Goal: Use online tool/utility: Use online tool/utility

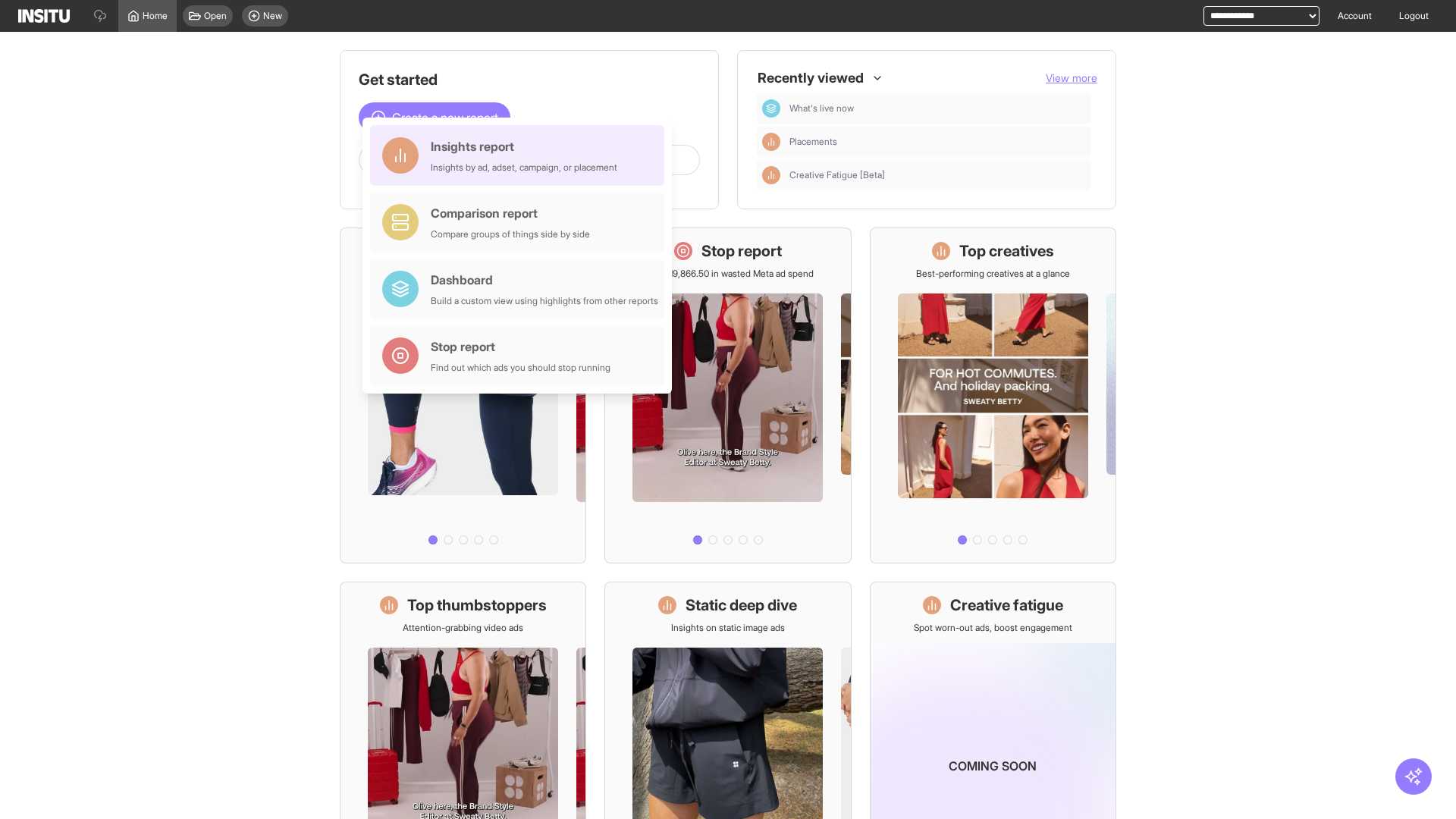
click at [521, 155] on div "Insights report Insights by ad, adset, campaign, or placement" at bounding box center [524, 154] width 187 height 36
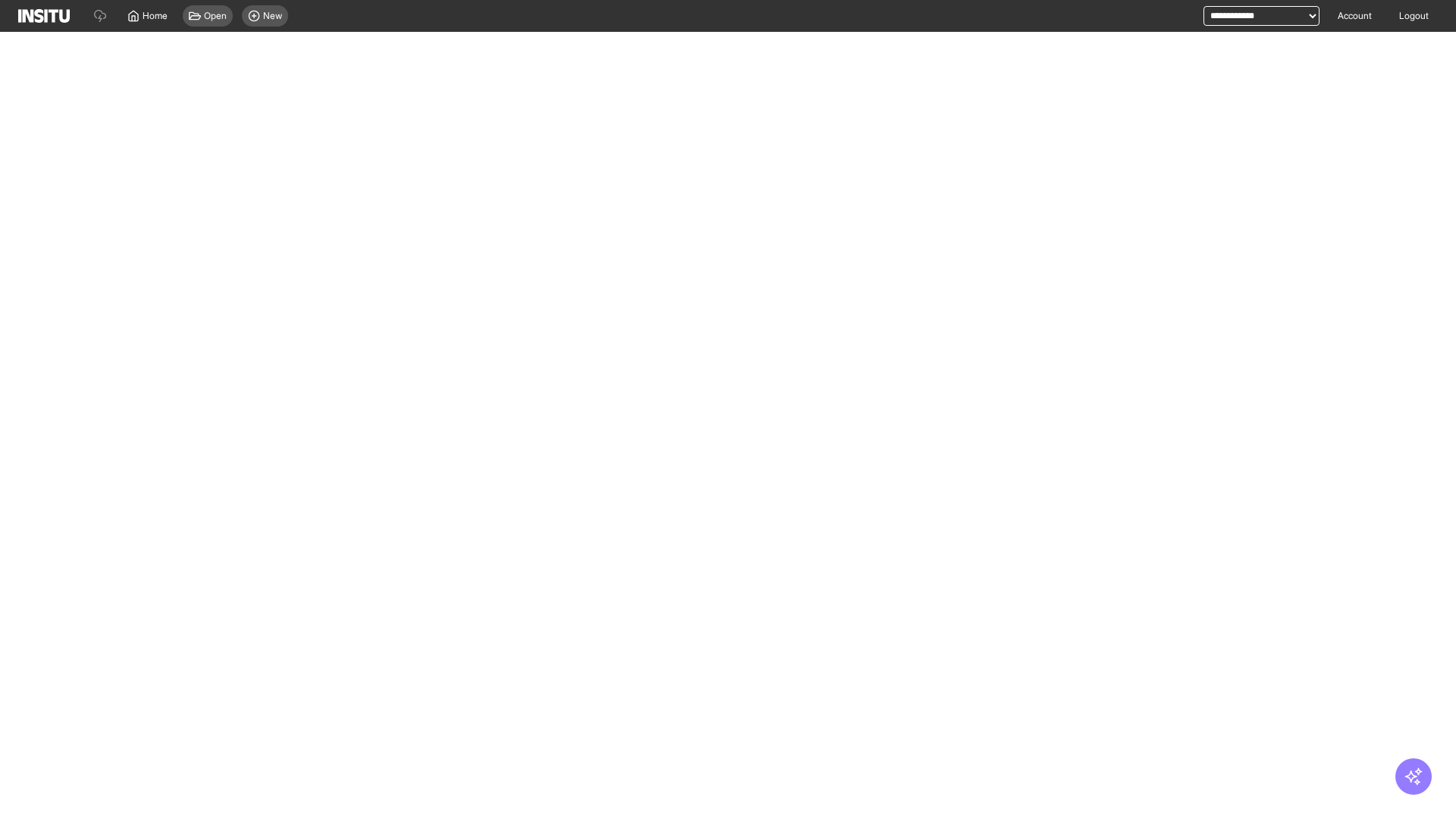
select select "**"
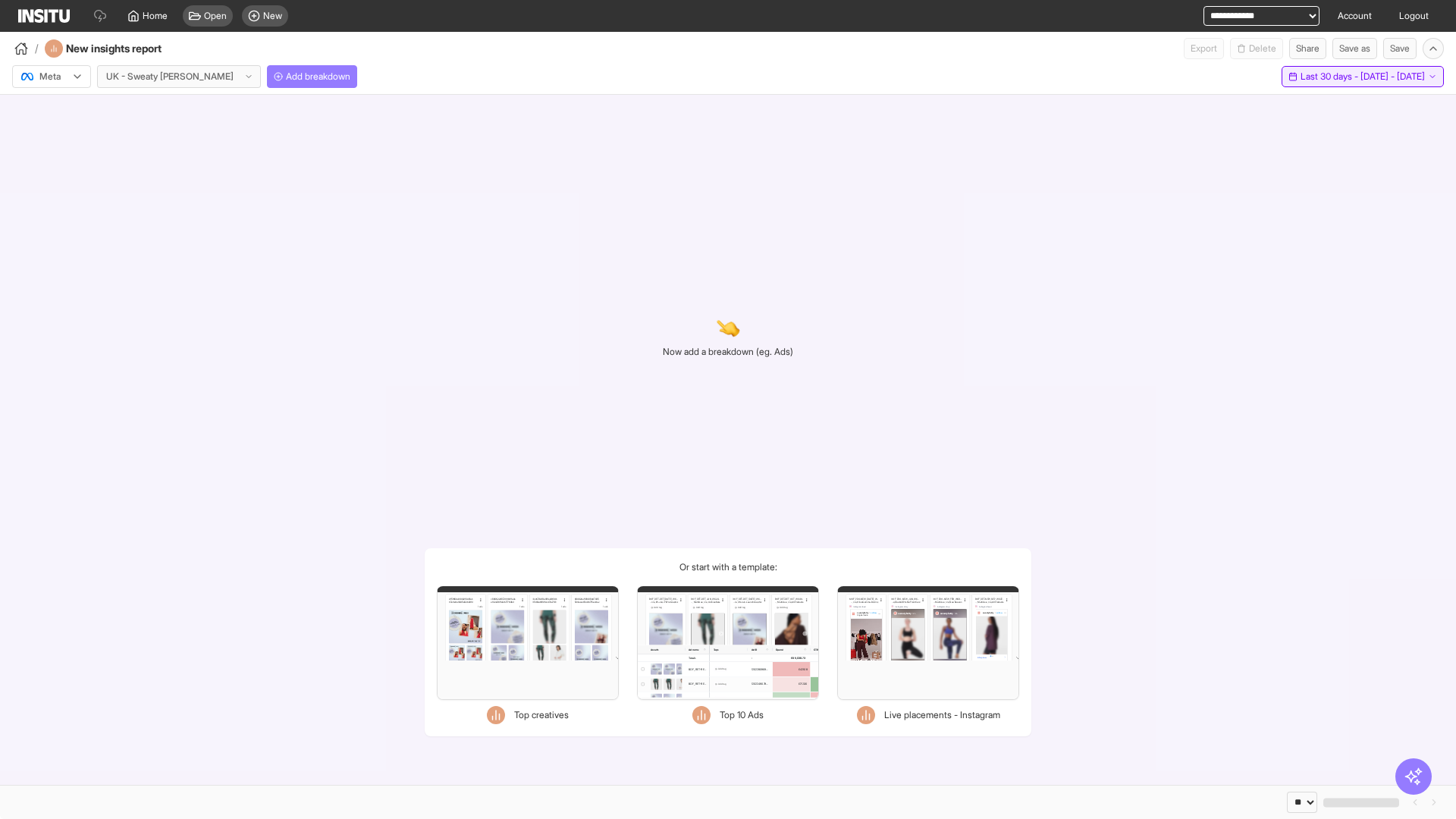
click at [1334, 76] on span "Last 30 days - [DATE] - [DATE]" at bounding box center [1363, 76] width 125 height 12
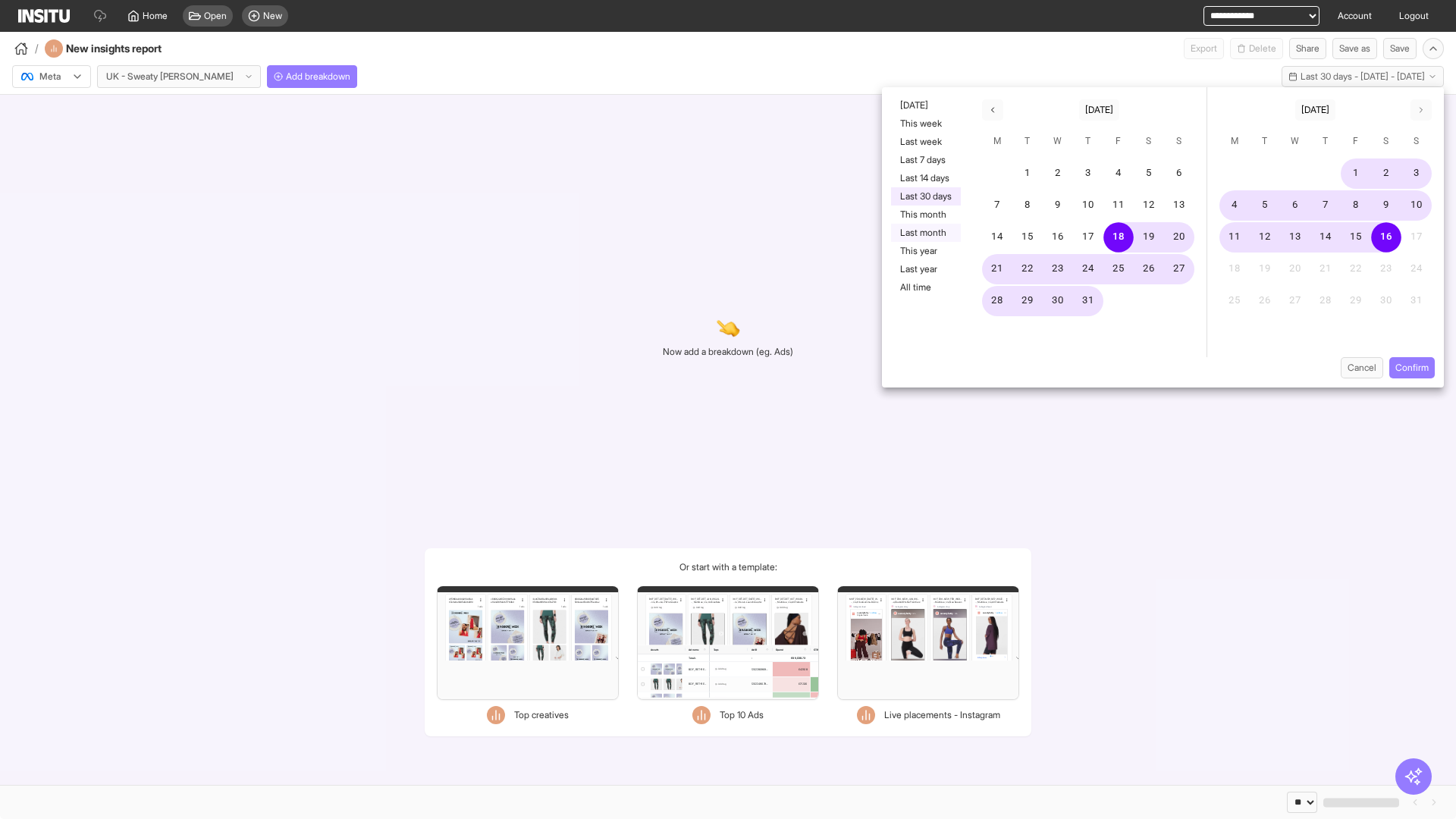
click at [924, 232] on button "Last month" at bounding box center [926, 232] width 70 height 18
